Goal: Navigation & Orientation: Find specific page/section

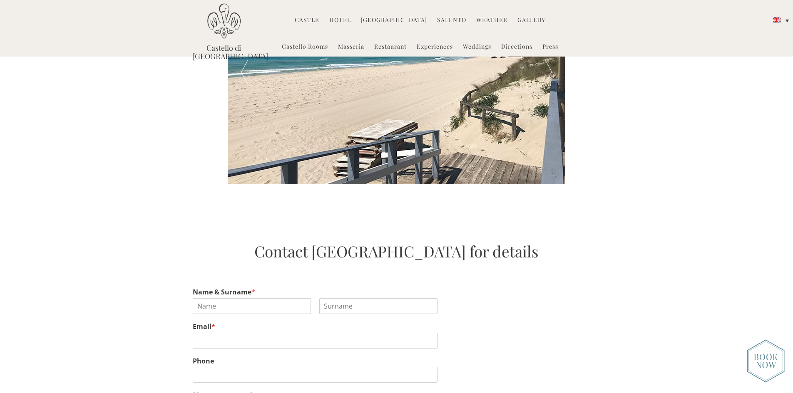
scroll to position [1623, 0]
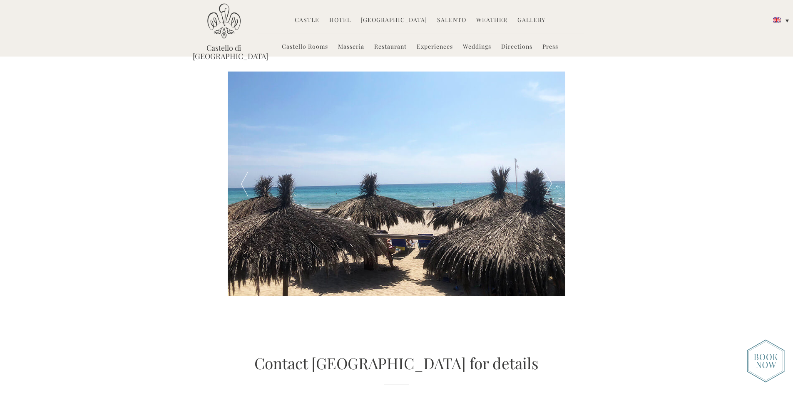
click at [314, 21] on link "Castle" at bounding box center [307, 21] width 25 height 10
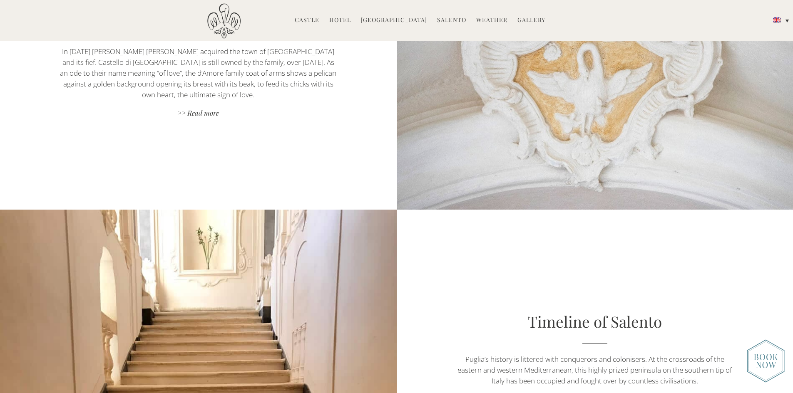
scroll to position [1956, 0]
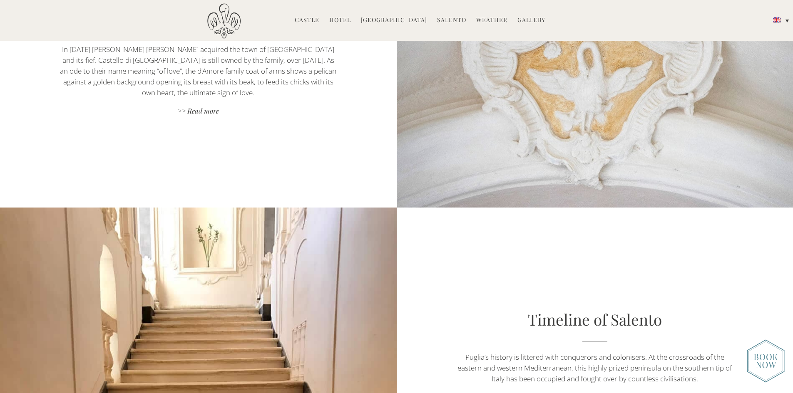
click at [347, 18] on link "Hotel" at bounding box center [340, 21] width 22 height 10
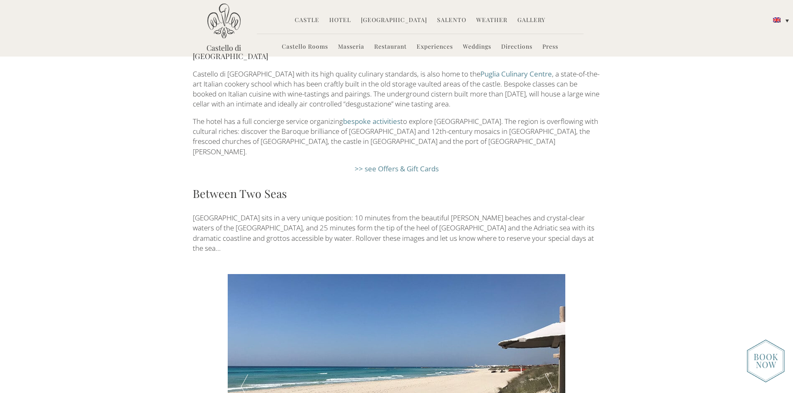
scroll to position [1332, 0]
